Goal: Book appointment/travel/reservation

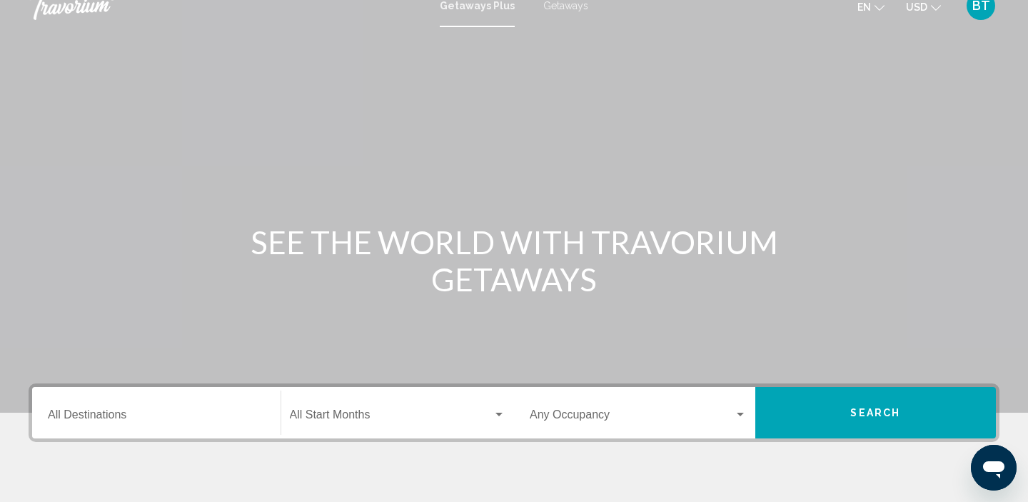
scroll to position [1, 0]
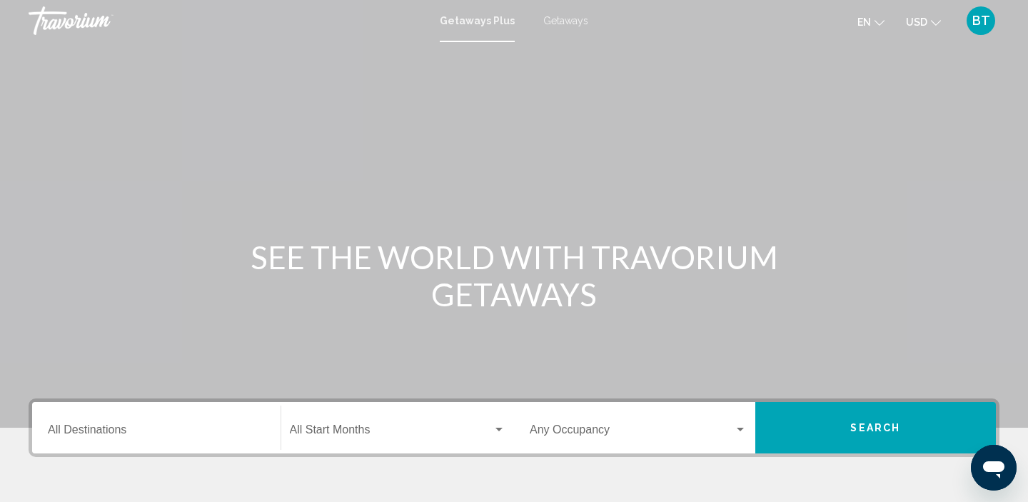
click at [569, 21] on span "Getaways" at bounding box center [565, 20] width 45 height 11
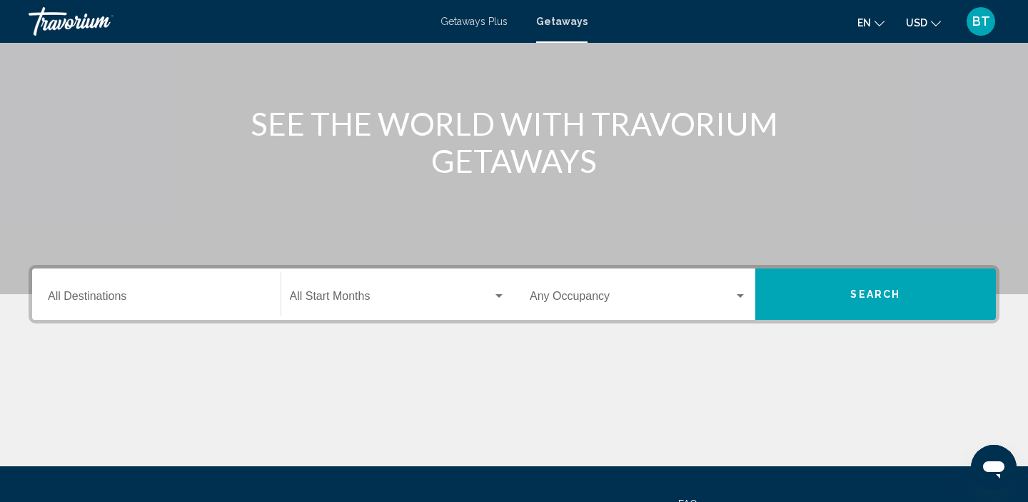
scroll to position [138, 0]
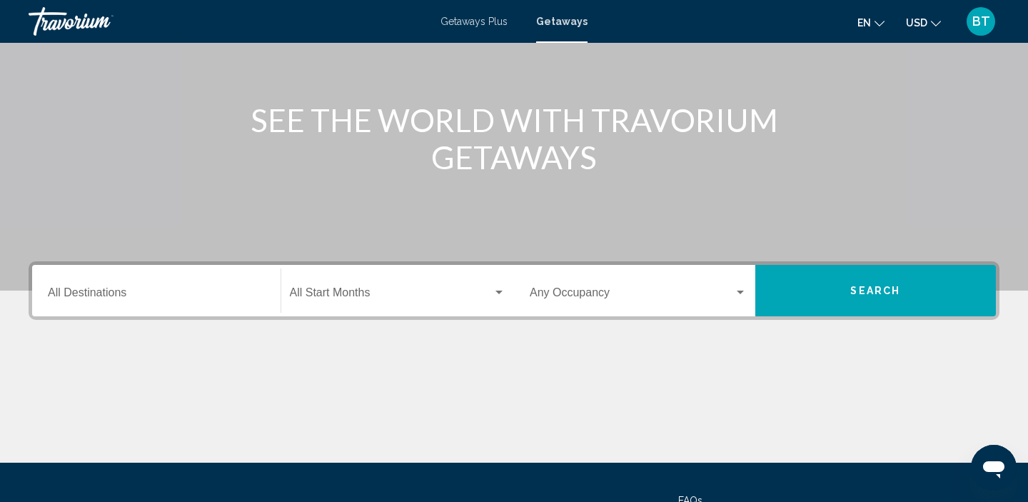
click at [100, 296] on input "Destination All Destinations" at bounding box center [156, 295] width 217 height 13
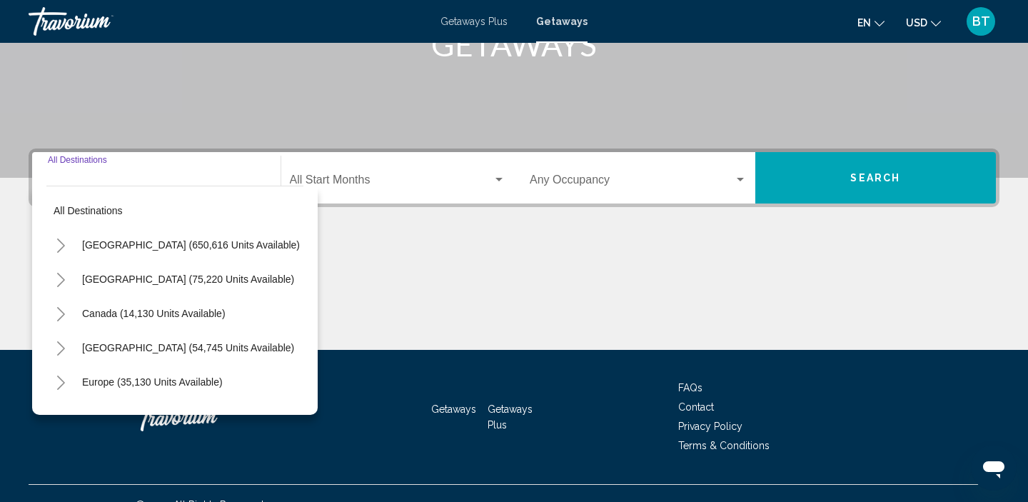
scroll to position [273, 0]
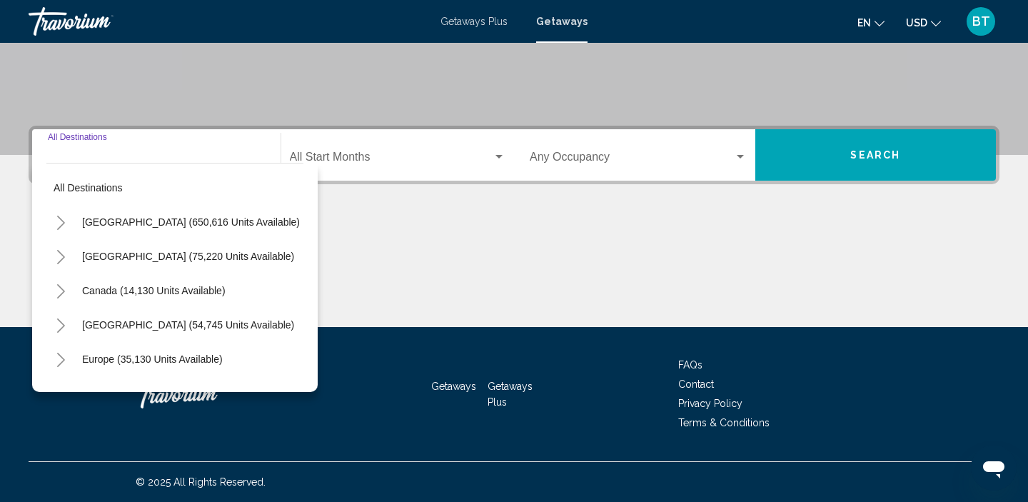
click at [61, 224] on icon "Toggle United States (650,616 units available)" at bounding box center [61, 223] width 11 height 14
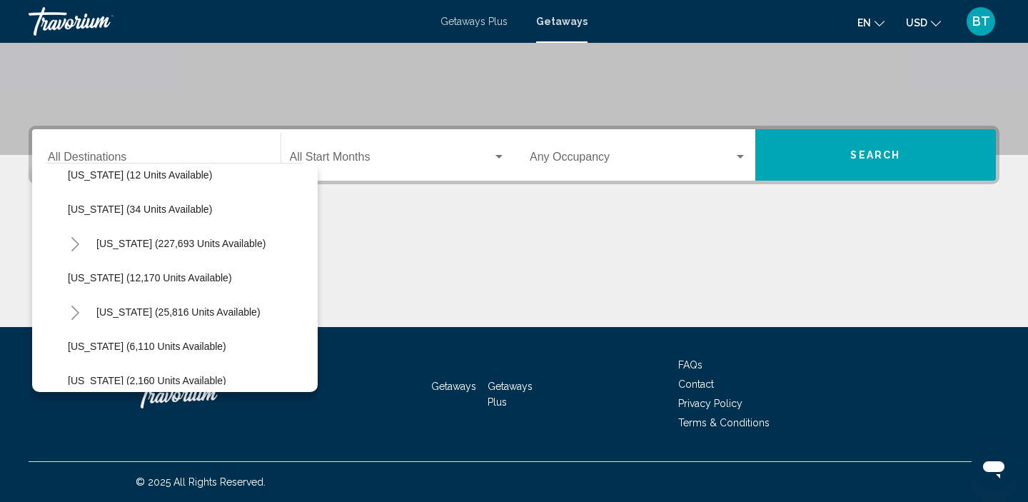
scroll to position [219, 0]
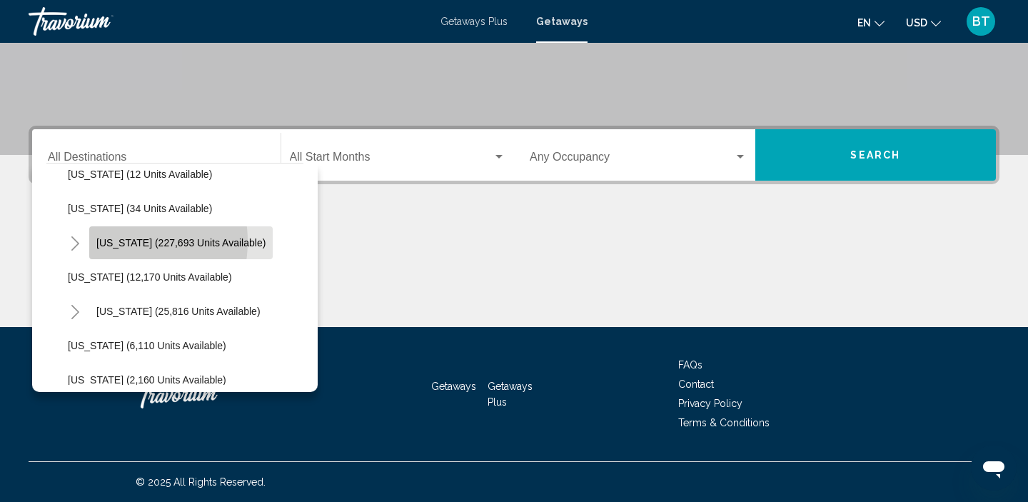
click at [113, 241] on span "[US_STATE] (227,693 units available)" at bounding box center [180, 242] width 169 height 11
type input "**********"
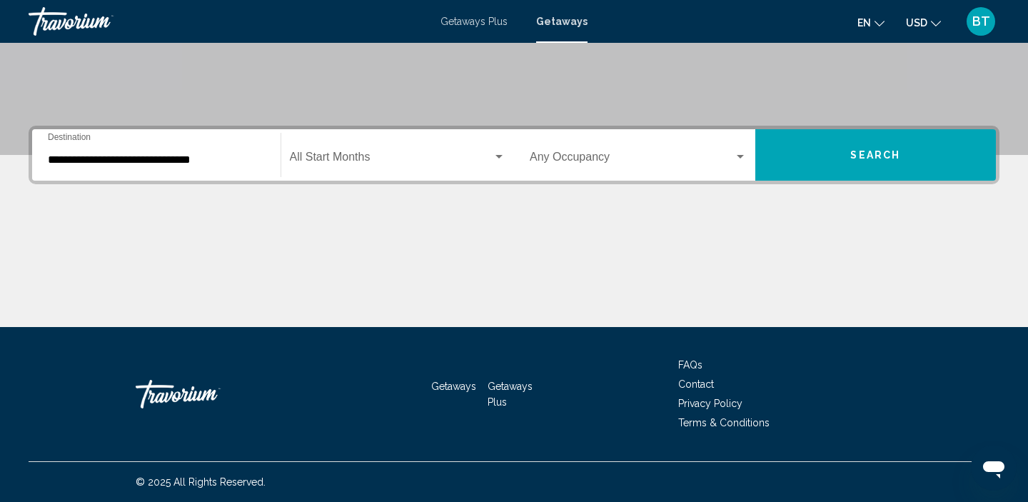
click at [333, 148] on div "Start Month All Start Months" at bounding box center [398, 155] width 216 height 45
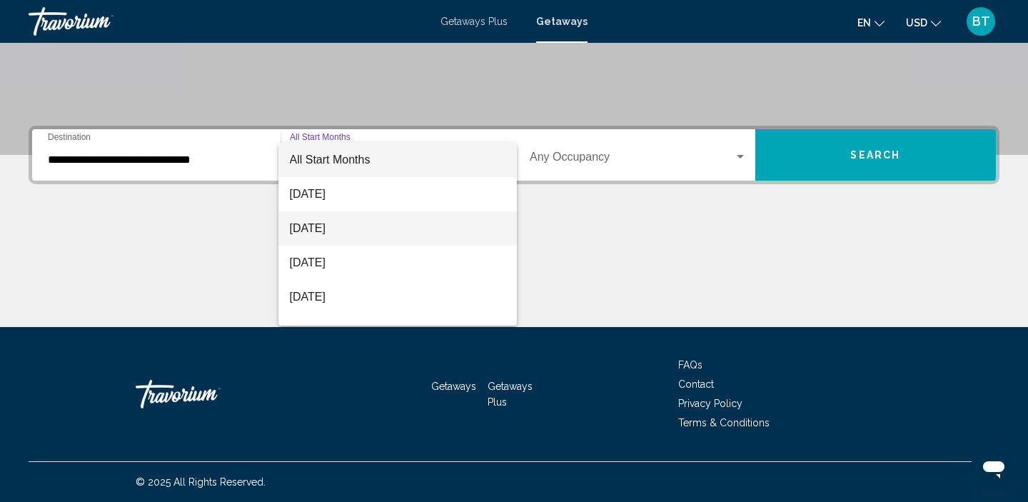
click at [343, 236] on span "[DATE]" at bounding box center [398, 228] width 216 height 34
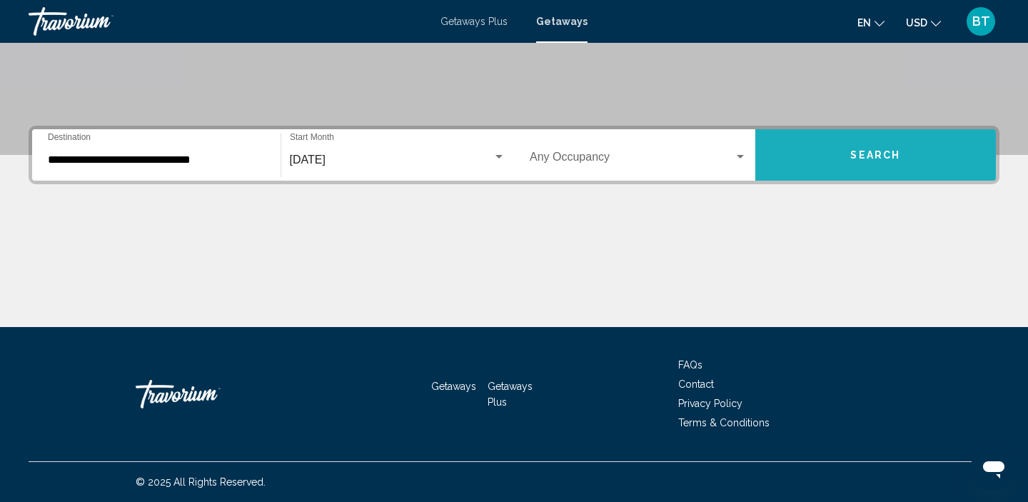
click at [812, 167] on button "Search" at bounding box center [875, 154] width 241 height 51
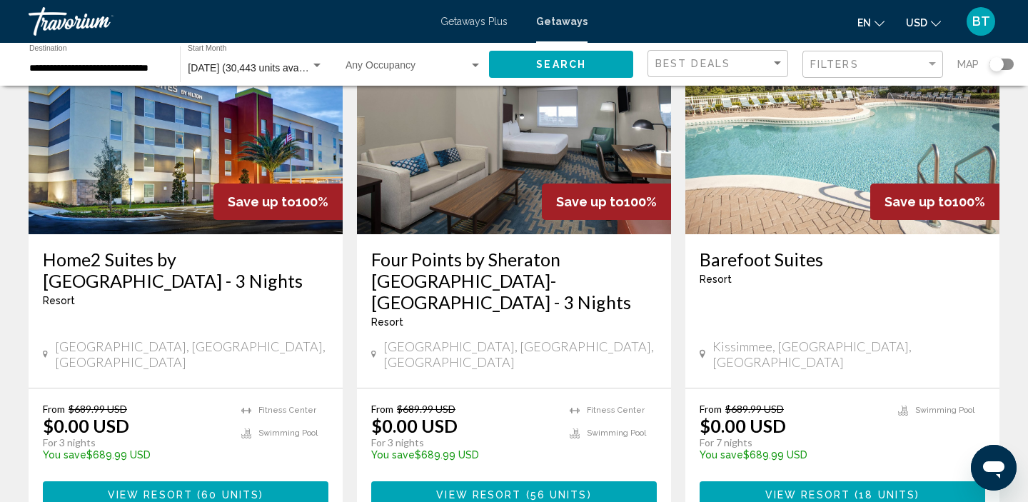
scroll to position [1863, 0]
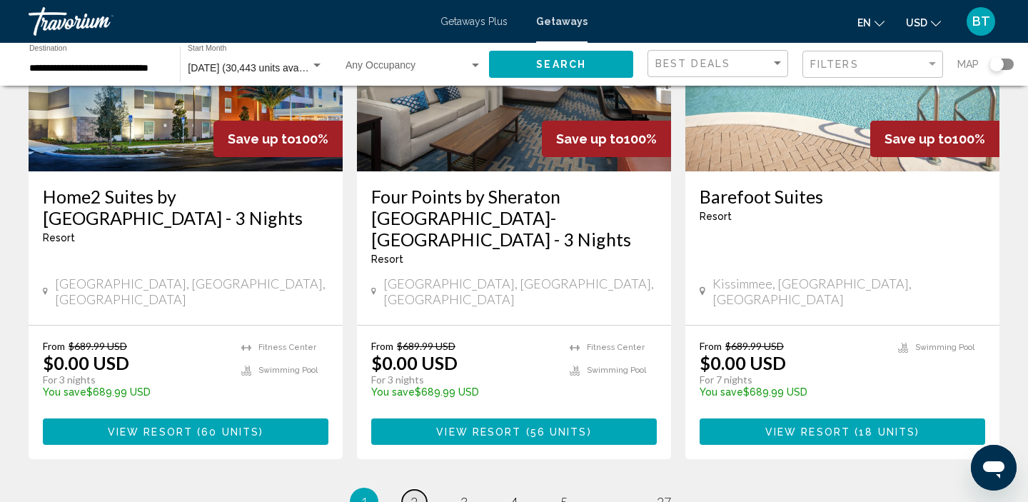
click at [414, 494] on span "2" at bounding box center [413, 502] width 7 height 16
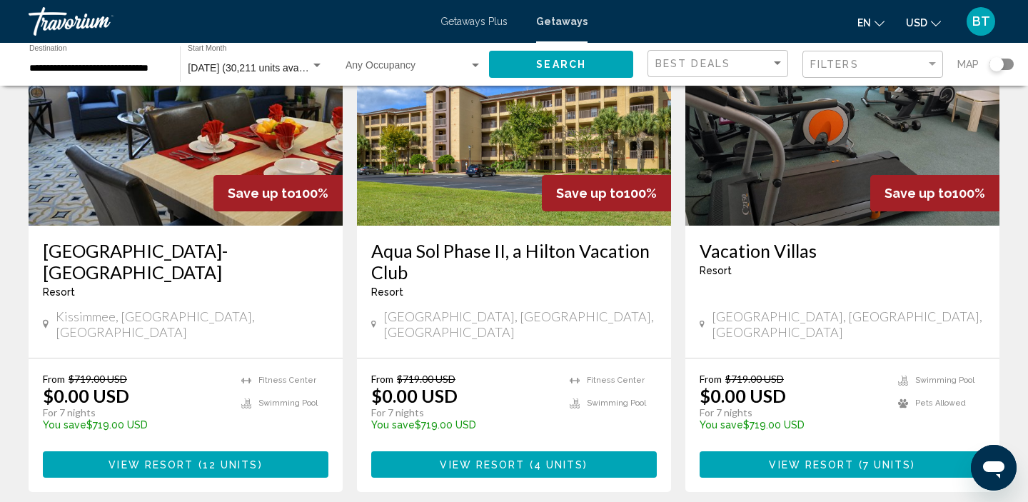
scroll to position [1754, 0]
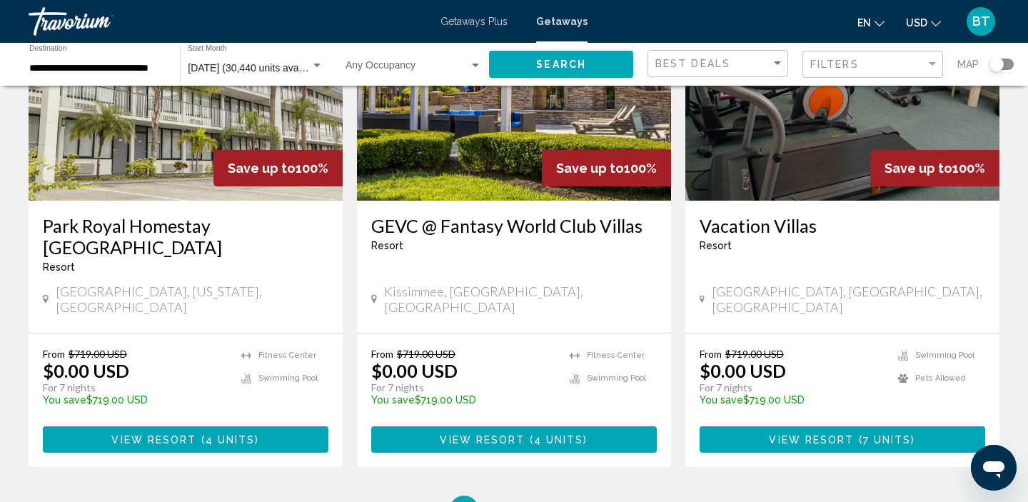
scroll to position [1888, 0]
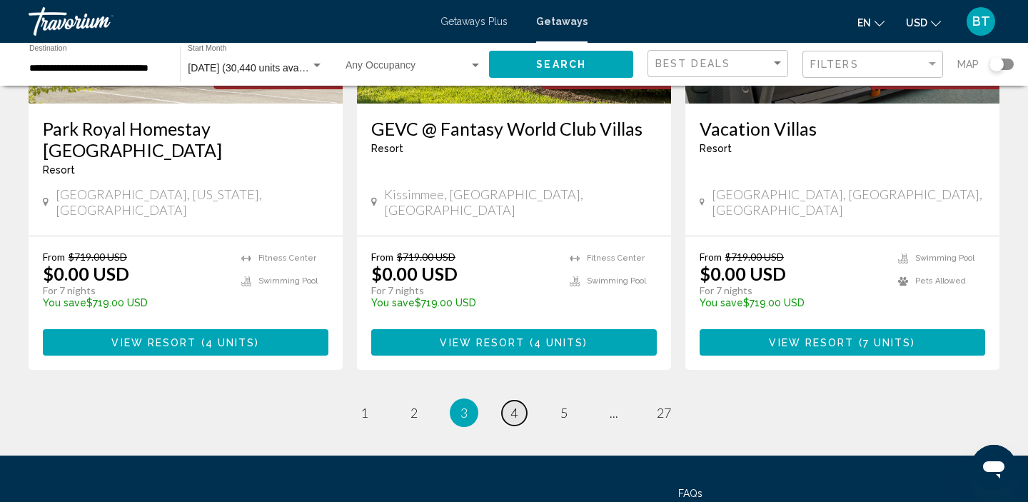
click at [520, 400] on link "page 4" at bounding box center [514, 412] width 25 height 25
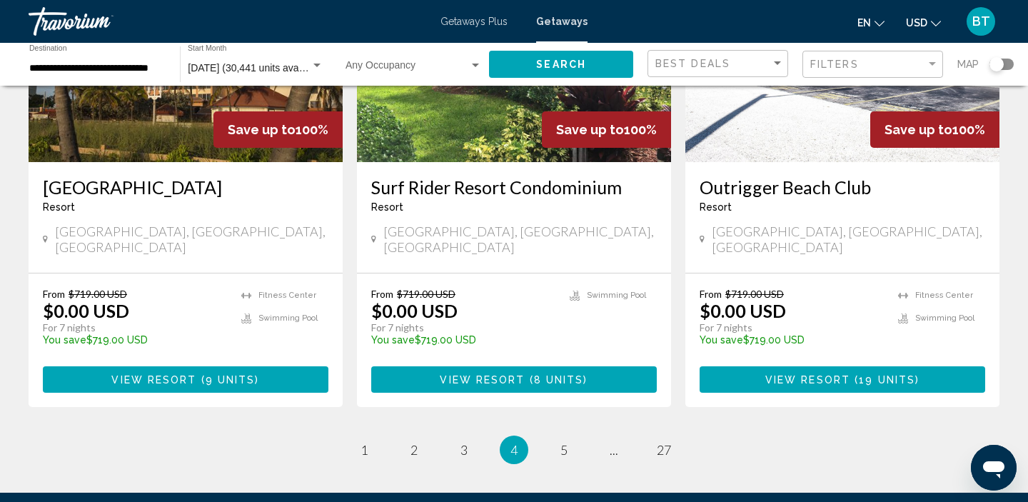
scroll to position [1866, 0]
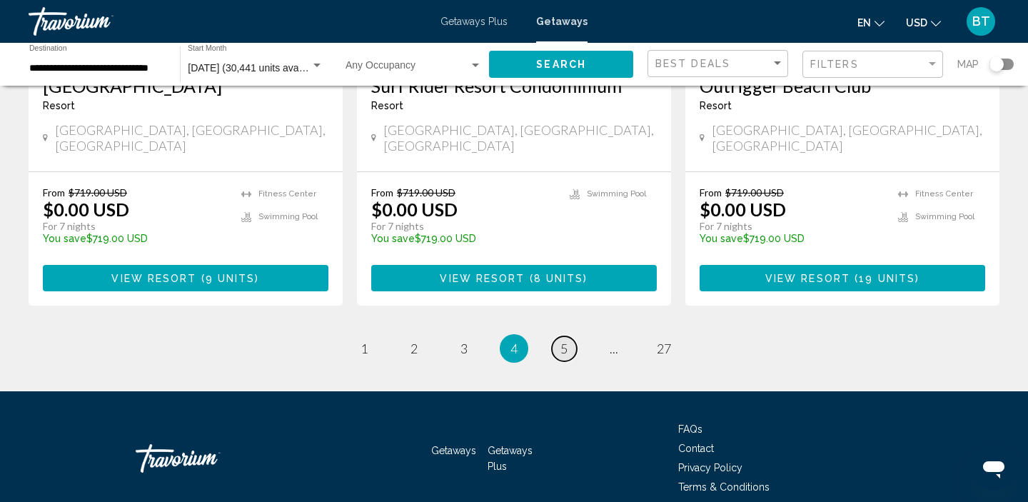
click at [562, 340] on span "5" at bounding box center [563, 348] width 7 height 16
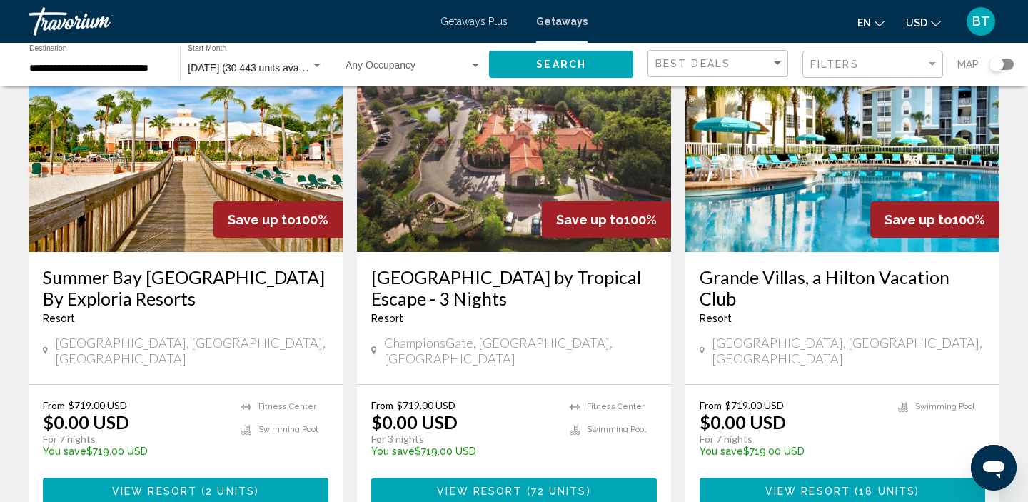
scroll to position [1866, 0]
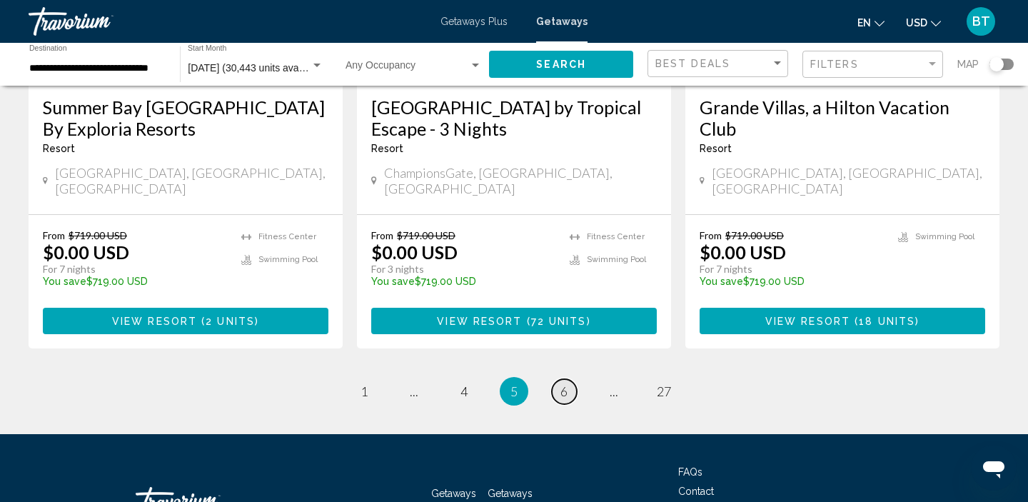
click at [561, 383] on span "6" at bounding box center [563, 391] width 7 height 16
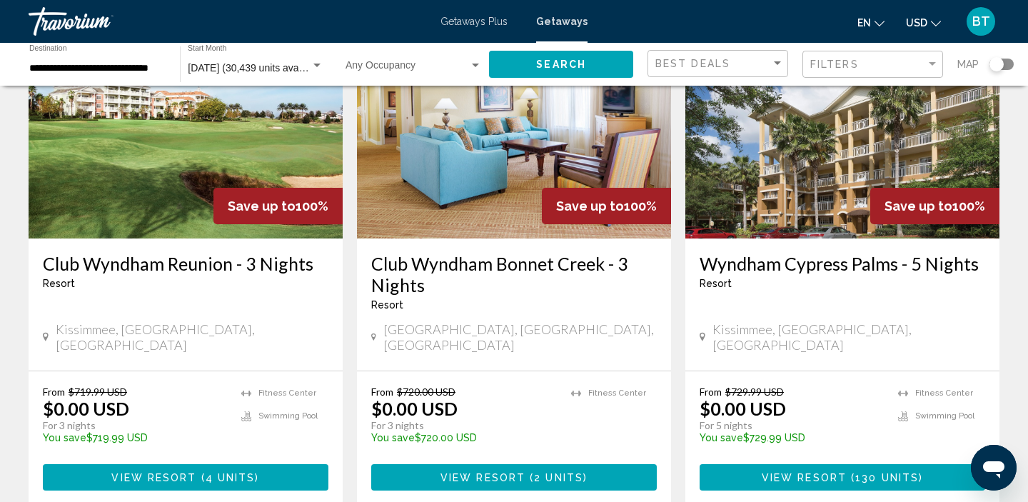
scroll to position [1711, 0]
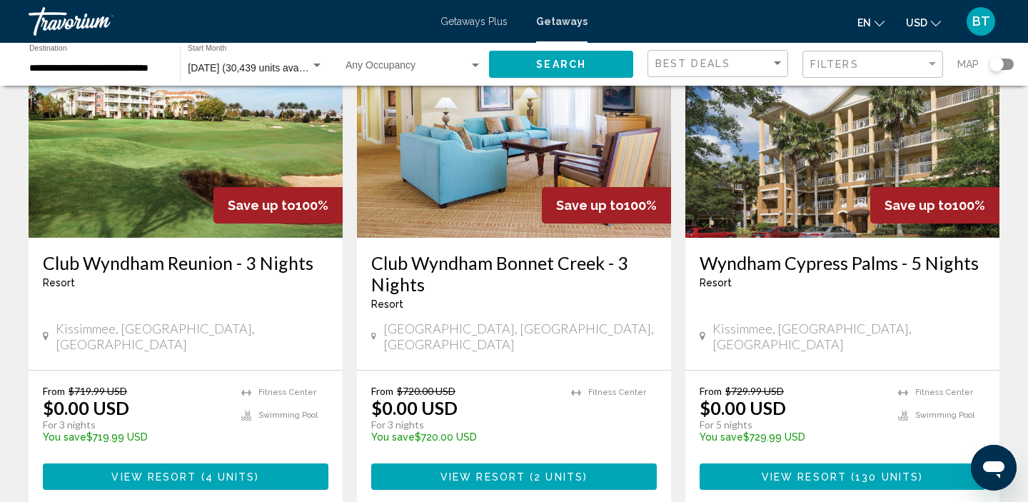
click at [772, 471] on span "View Resort" at bounding box center [803, 476] width 85 height 11
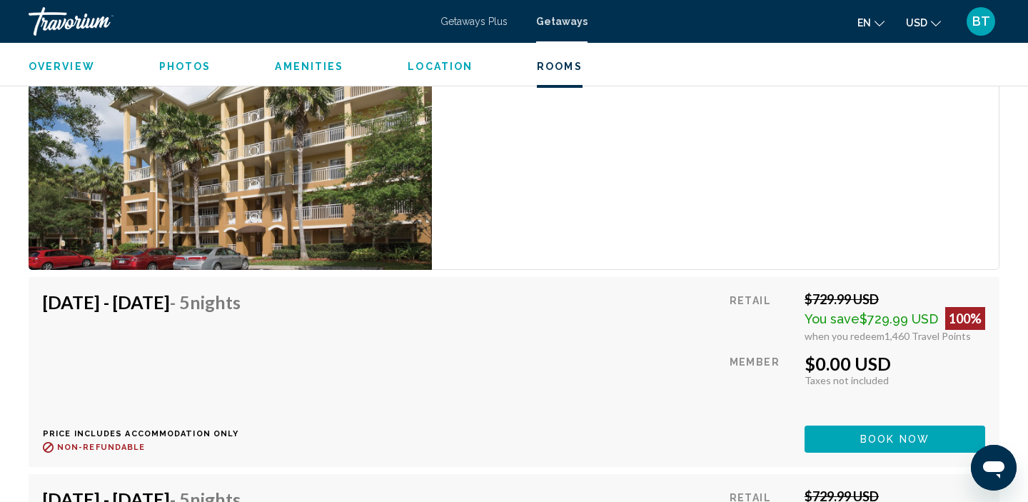
scroll to position [2828, 0]
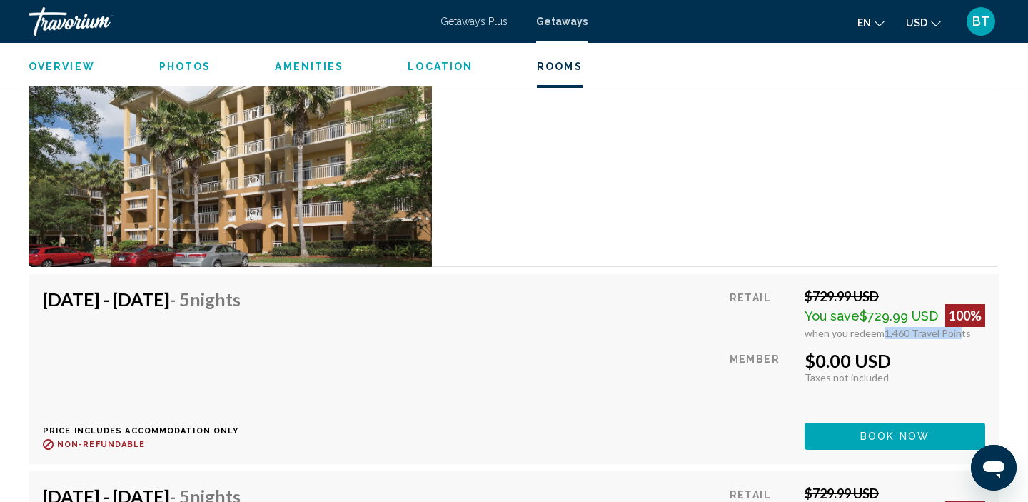
drag, startPoint x: 881, startPoint y: 336, endPoint x: 954, endPoint y: 337, distance: 73.5
click at [954, 337] on div "when you redeem 1,460 Travel Points" at bounding box center [894, 333] width 181 height 12
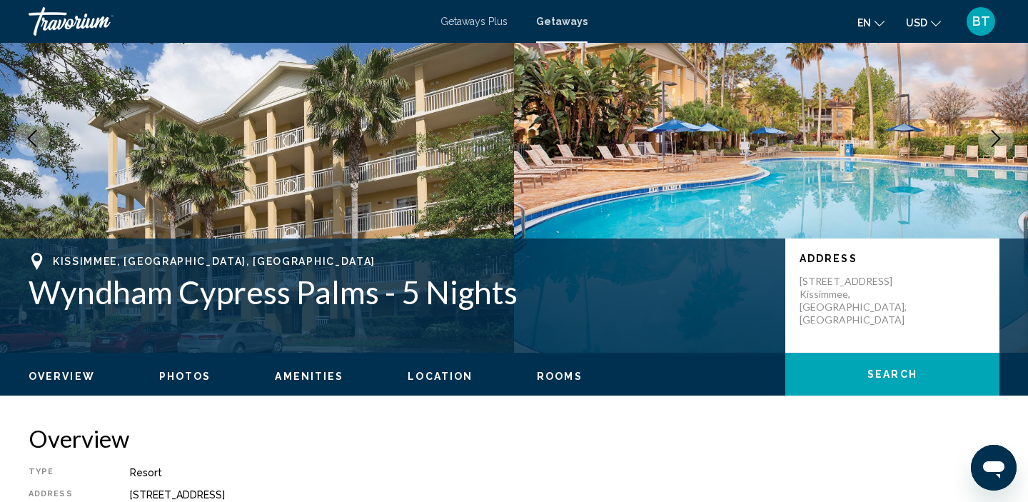
scroll to position [0, 0]
